Goal: Task Accomplishment & Management: Manage account settings

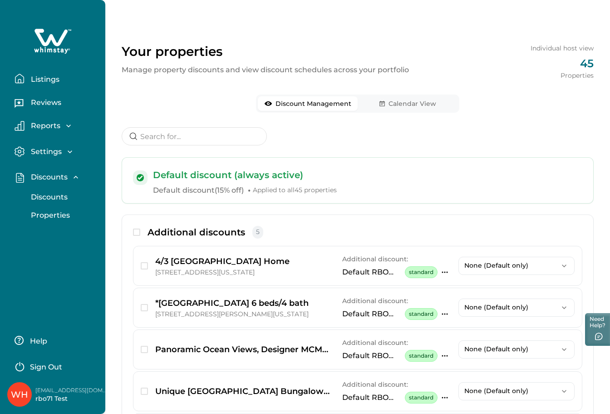
click at [45, 148] on p "Settings" at bounding box center [45, 151] width 34 height 9
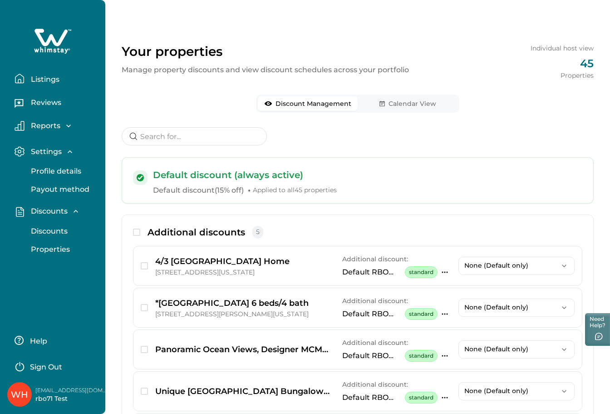
click at [46, 168] on p "Profile details" at bounding box center [54, 171] width 53 height 9
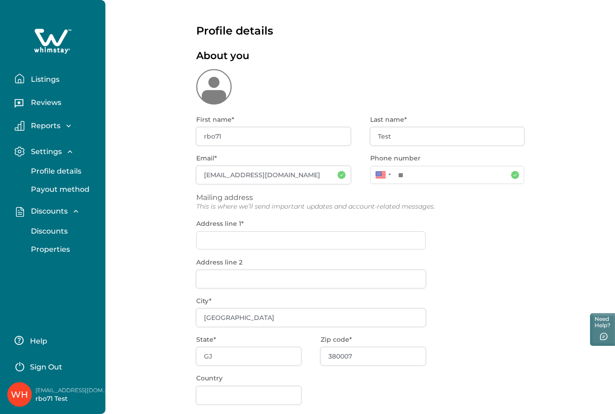
type input "**********"
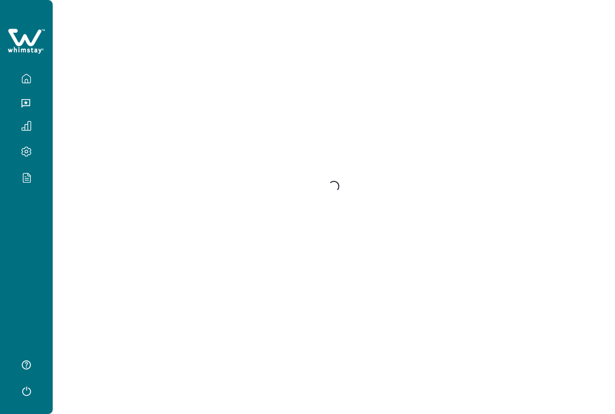
click at [18, 207] on div at bounding box center [26, 207] width 53 height 414
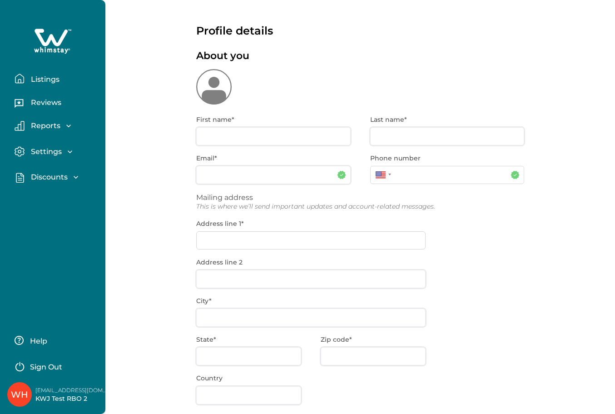
type input "KWJ Test"
type input "RBO 2"
type input "[EMAIL_ADDRESS][DOMAIN_NAME]"
type input "TBD"
type input "CA"
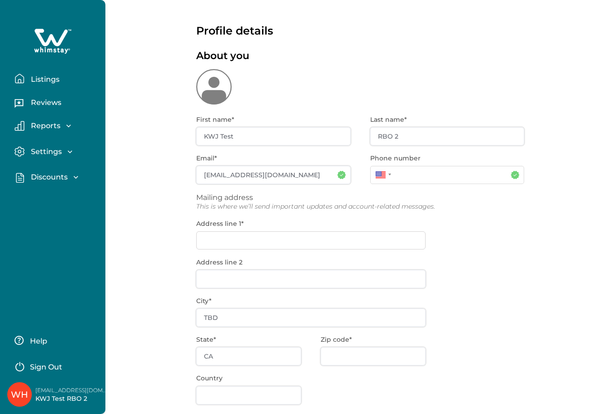
type input "**********"
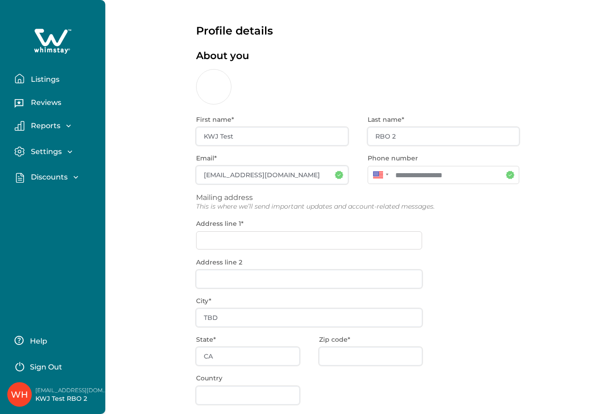
click at [37, 173] on p "Discounts" at bounding box center [48, 177] width 40 height 9
click at [44, 80] on p "Listings" at bounding box center [43, 79] width 31 height 9
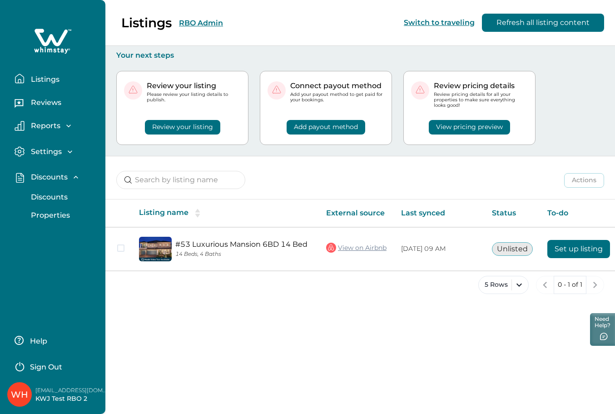
click at [183, 24] on div "Listings RBO Admin Switch to traveling Refresh all listing content" at bounding box center [307, 23] width 615 height 46
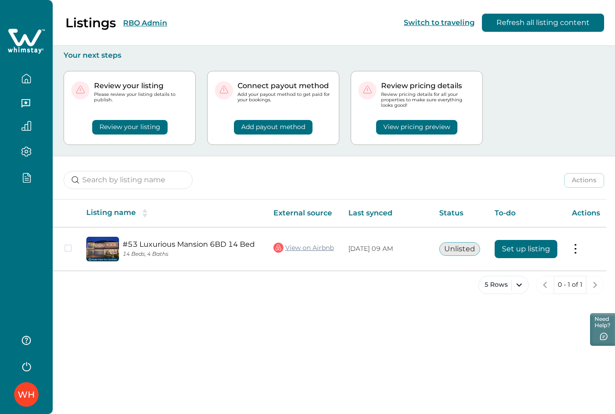
click at [156, 25] on button "RBO Admin" at bounding box center [145, 23] width 44 height 9
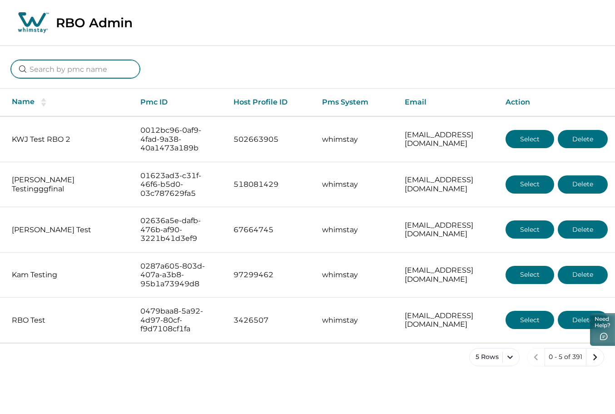
click at [100, 72] on input at bounding box center [75, 69] width 129 height 18
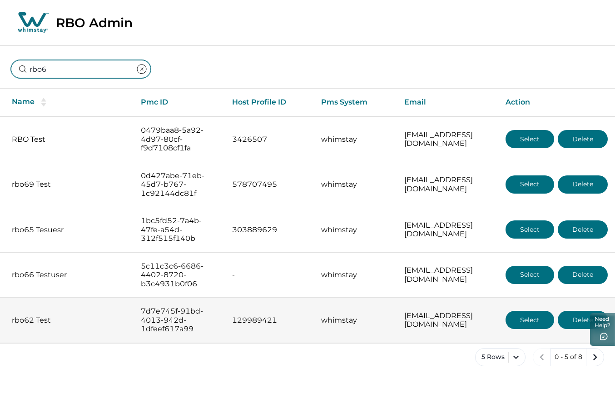
type input "rbo6"
click at [537, 316] on button "Select" at bounding box center [529, 320] width 49 height 18
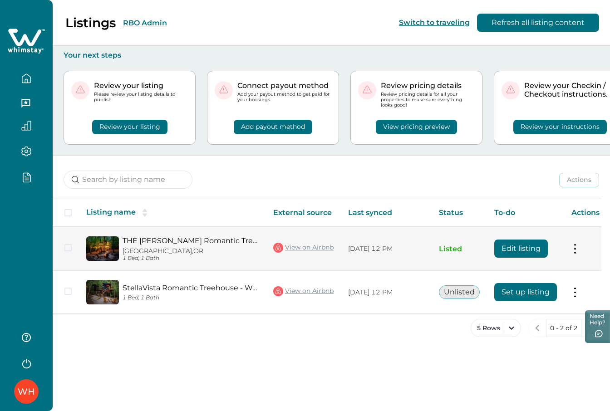
click at [511, 245] on button "Edit listing" at bounding box center [521, 249] width 54 height 18
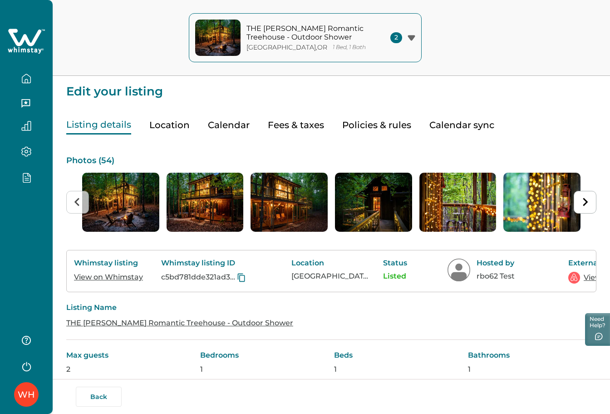
click at [13, 223] on div "WH" at bounding box center [26, 207] width 53 height 414
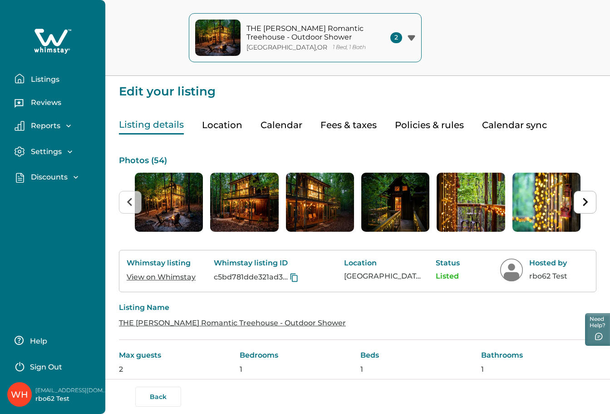
click at [37, 75] on p "Listings" at bounding box center [43, 79] width 31 height 9
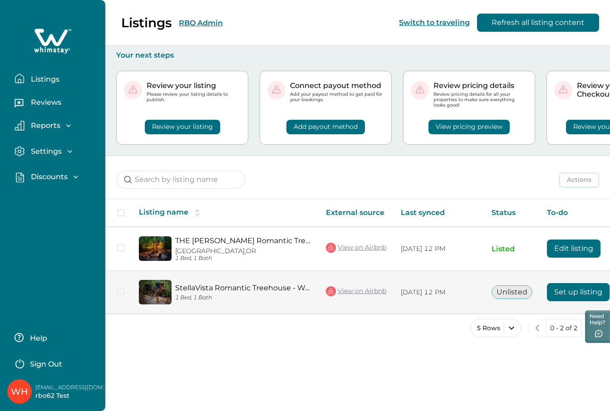
click at [564, 286] on button "Set up listing" at bounding box center [578, 292] width 63 height 18
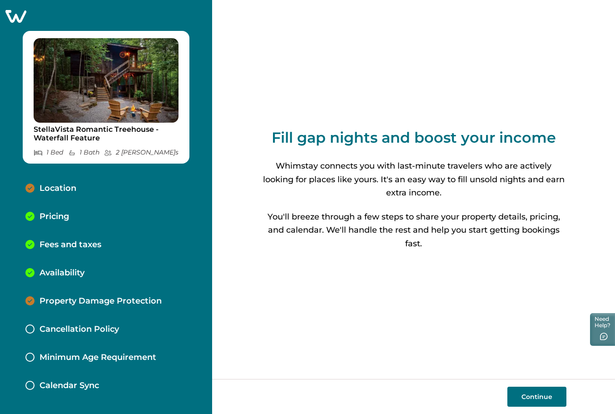
click at [59, 239] on div "Fees and taxes" at bounding box center [106, 245] width 176 height 28
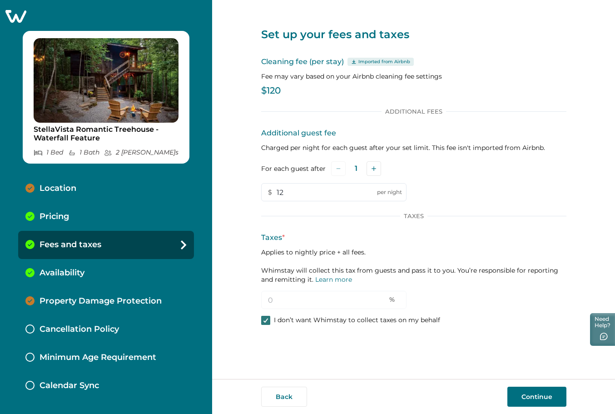
click at [264, 323] on div at bounding box center [265, 319] width 5 height 7
drag, startPoint x: 287, startPoint y: 297, endPoint x: 259, endPoint y: 295, distance: 28.7
click at [260, 296] on div "Set up your fees and taxes Cleaning fee (per stay) Imported from Airbnb Fee may…" at bounding box center [413, 189] width 403 height 379
type input "28"
click at [524, 399] on button "Continue" at bounding box center [536, 396] width 59 height 20
